Goal: Task Accomplishment & Management: Use online tool/utility

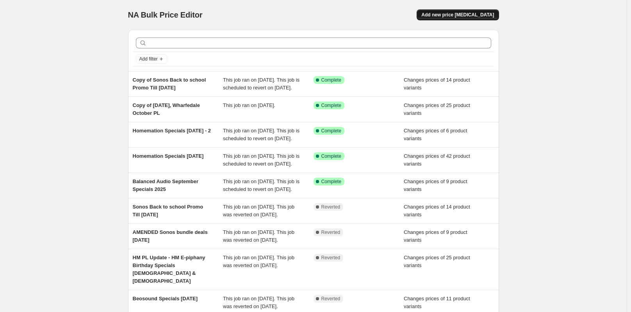
click at [471, 12] on button "Add new price [MEDICAL_DATA]" at bounding box center [457, 14] width 82 height 11
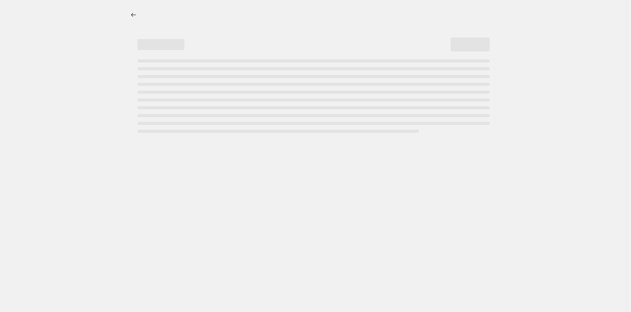
select select "percentage"
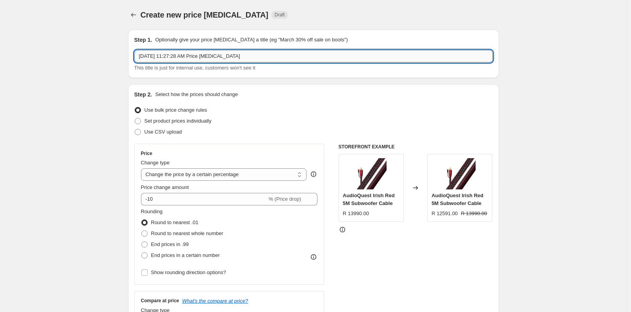
click at [184, 53] on input "[DATE] 11:27:28 AM Price [MEDICAL_DATA]" at bounding box center [313, 56] width 358 height 12
drag, startPoint x: 141, startPoint y: 56, endPoint x: 269, endPoint y: 59, distance: 128.1
click at [269, 59] on input "[DATE] 11:27:28 AM Price [MEDICAL_DATA]" at bounding box center [313, 56] width 358 height 12
click at [268, 57] on input "[DATE] 11:27:28 AM Price [MEDICAL_DATA]" at bounding box center [313, 56] width 358 height 12
drag, startPoint x: 265, startPoint y: 55, endPoint x: 151, endPoint y: 55, distance: 114.4
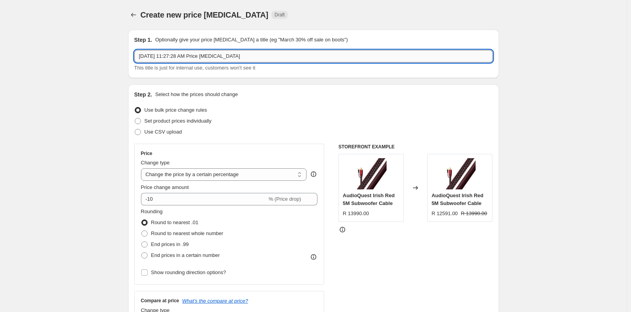
click at [151, 55] on input "[DATE] 11:27:28 AM Price [MEDICAL_DATA]" at bounding box center [313, 56] width 358 height 12
type input "Sennhesier M4 Anniversary Deal"
click at [191, 121] on span "Set product prices individually" at bounding box center [177, 121] width 67 height 6
click at [135, 118] on input "Set product prices individually" at bounding box center [135, 118] width 0 height 0
radio input "true"
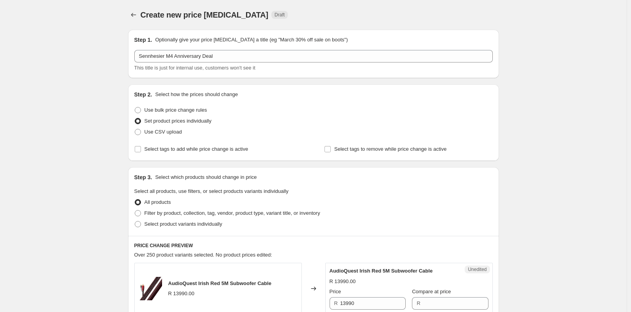
scroll to position [39, 0]
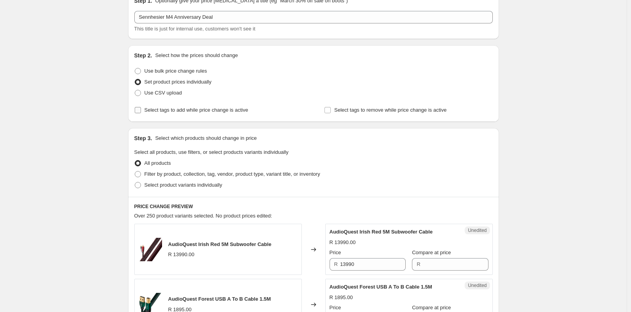
click at [219, 109] on span "Select tags to add while price change is active" at bounding box center [196, 110] width 104 height 6
click at [141, 109] on input "Select tags to add while price change is active" at bounding box center [138, 110] width 6 height 6
checkbox input "true"
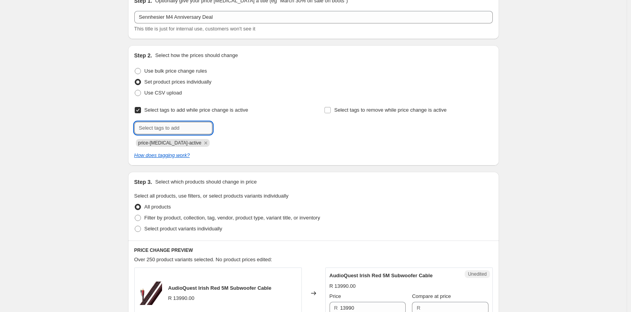
click at [197, 126] on input "text" at bounding box center [173, 128] width 78 height 12
type input "s"
type input "[PERSON_NAME]"
click at [249, 128] on span "[PERSON_NAME]" at bounding box center [248, 127] width 39 height 5
click at [182, 125] on input "text" at bounding box center [173, 128] width 78 height 12
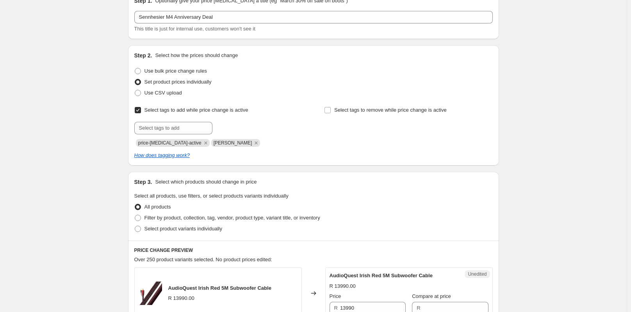
click at [318, 131] on div "Select tags to add while price change is active Submit price-[MEDICAL_DATA]-act…" at bounding box center [313, 126] width 358 height 42
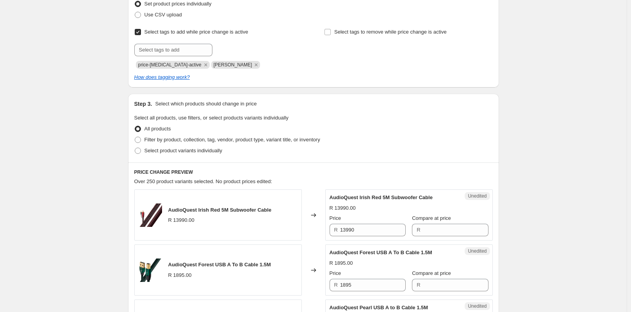
scroll to position [156, 0]
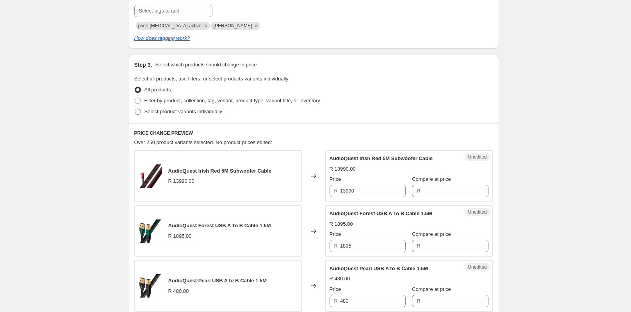
click at [189, 112] on span "Select product variants individually" at bounding box center [183, 112] width 78 height 6
click at [135, 109] on input "Select product variants individually" at bounding box center [135, 109] width 0 height 0
radio input "true"
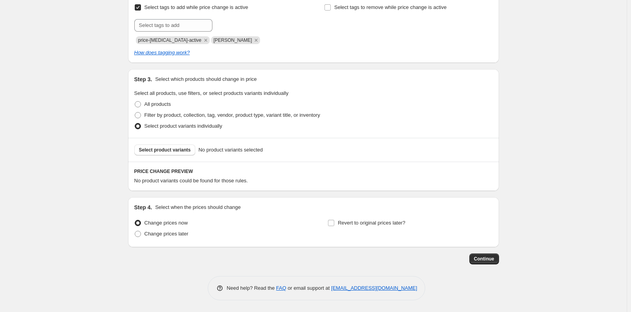
scroll to position [142, 0]
click at [177, 147] on button "Select product variants" at bounding box center [164, 149] width 61 height 11
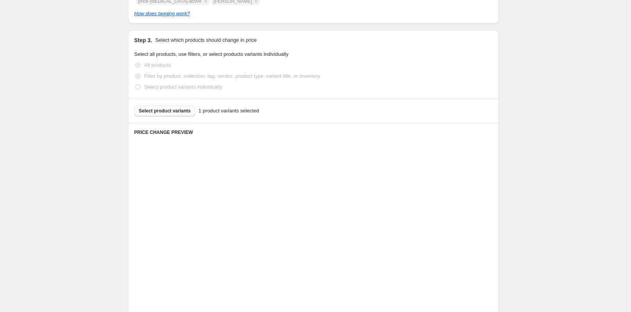
scroll to position [220, 0]
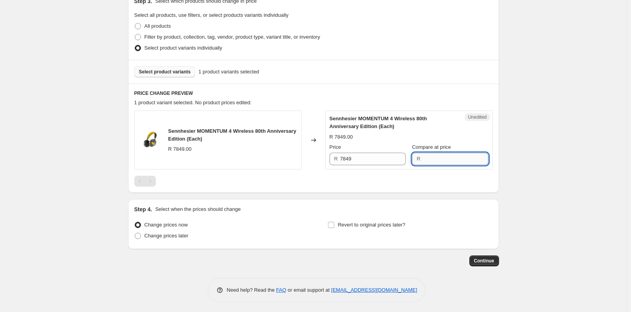
click at [454, 160] on input "Compare at price" at bounding box center [456, 159] width 66 height 12
type input "5995"
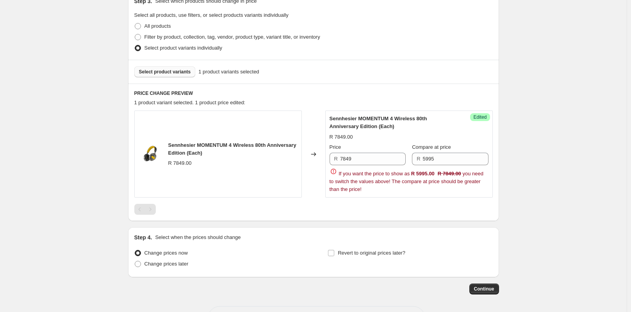
click at [549, 159] on div "Create new price [MEDICAL_DATA]. This page is ready Create new price [MEDICAL_D…" at bounding box center [313, 61] width 626 height 562
drag, startPoint x: 380, startPoint y: 164, endPoint x: 339, endPoint y: 164, distance: 41.0
click at [339, 164] on div "R 7849" at bounding box center [367, 159] width 76 height 12
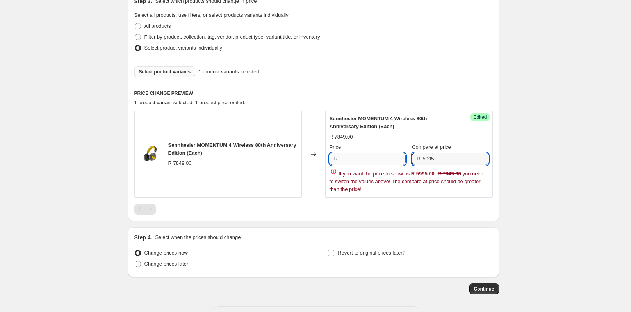
type input "7849"
click at [429, 160] on input "59957849" at bounding box center [456, 159] width 66 height 12
drag, startPoint x: 434, startPoint y: 160, endPoint x: 422, endPoint y: 160, distance: 12.1
click at [422, 160] on div "R 59957849" at bounding box center [450, 159] width 76 height 12
type input "7849"
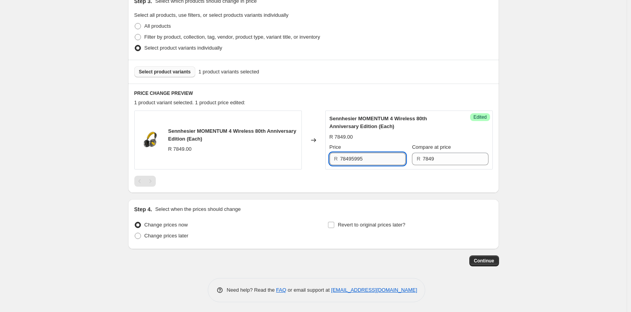
click at [351, 160] on input "78495995" at bounding box center [373, 159] width 66 height 12
drag, startPoint x: 352, startPoint y: 160, endPoint x: 340, endPoint y: 161, distance: 12.2
click at [340, 161] on div "R 78495995" at bounding box center [367, 159] width 76 height 12
type input "5995"
click at [457, 187] on div "PRICE CHANGE PREVIEW 1 product variant selected. 1 product price edited: Sennhe…" at bounding box center [313, 138] width 371 height 109
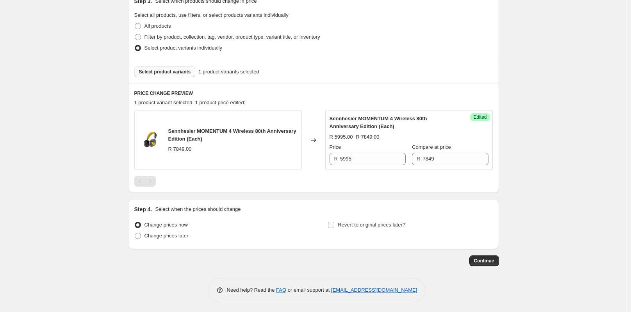
click at [337, 225] on label "Revert to original prices later?" at bounding box center [366, 224] width 78 height 11
click at [334, 225] on input "Revert to original prices later?" at bounding box center [331, 225] width 6 height 6
checkbox input "true"
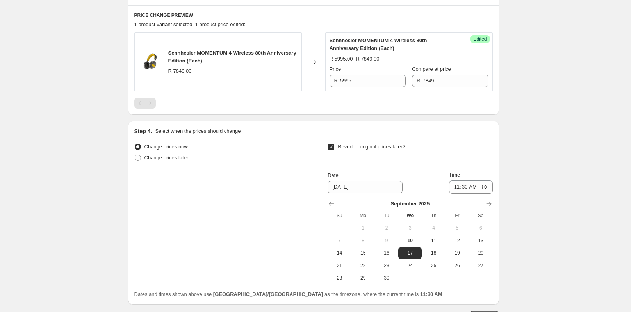
scroll to position [337, 0]
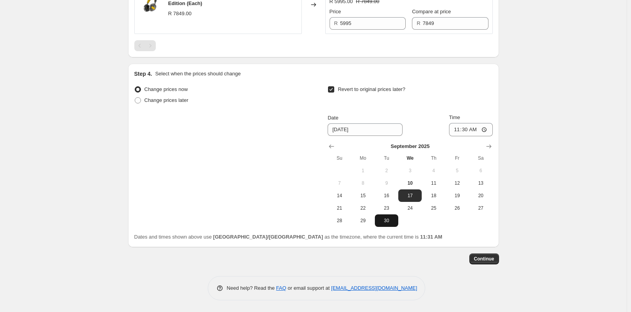
click at [384, 220] on span "30" at bounding box center [386, 220] width 17 height 6
type input "[DATE]"
click at [470, 131] on input "11:30" at bounding box center [471, 129] width 44 height 13
click at [466, 130] on input "11:30" at bounding box center [471, 129] width 44 height 13
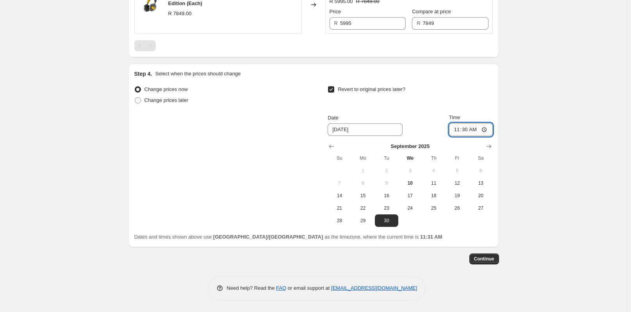
click at [468, 130] on input "11:30" at bounding box center [471, 129] width 44 height 13
type input "23:59"
click at [412, 118] on div "Date [DATE] Time 23:59" at bounding box center [409, 125] width 165 height 23
click at [482, 257] on span "Continue" at bounding box center [484, 259] width 20 height 6
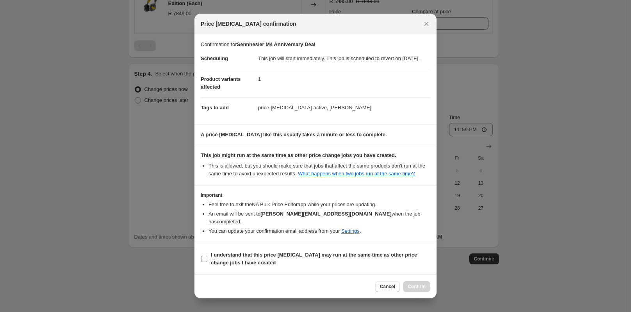
click at [296, 257] on b "I understand that this price [MEDICAL_DATA] may run at the same time as other p…" at bounding box center [314, 259] width 206 height 14
click at [207, 257] on input "I understand that this price [MEDICAL_DATA] may run at the same time as other p…" at bounding box center [204, 259] width 6 height 6
checkbox input "true"
click at [420, 289] on span "Confirm" at bounding box center [417, 286] width 18 height 6
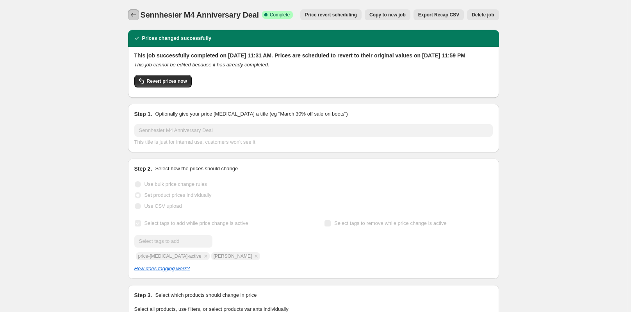
click at [135, 14] on icon "Price change jobs" at bounding box center [134, 15] width 8 height 8
